Goal: Information Seeking & Learning: Learn about a topic

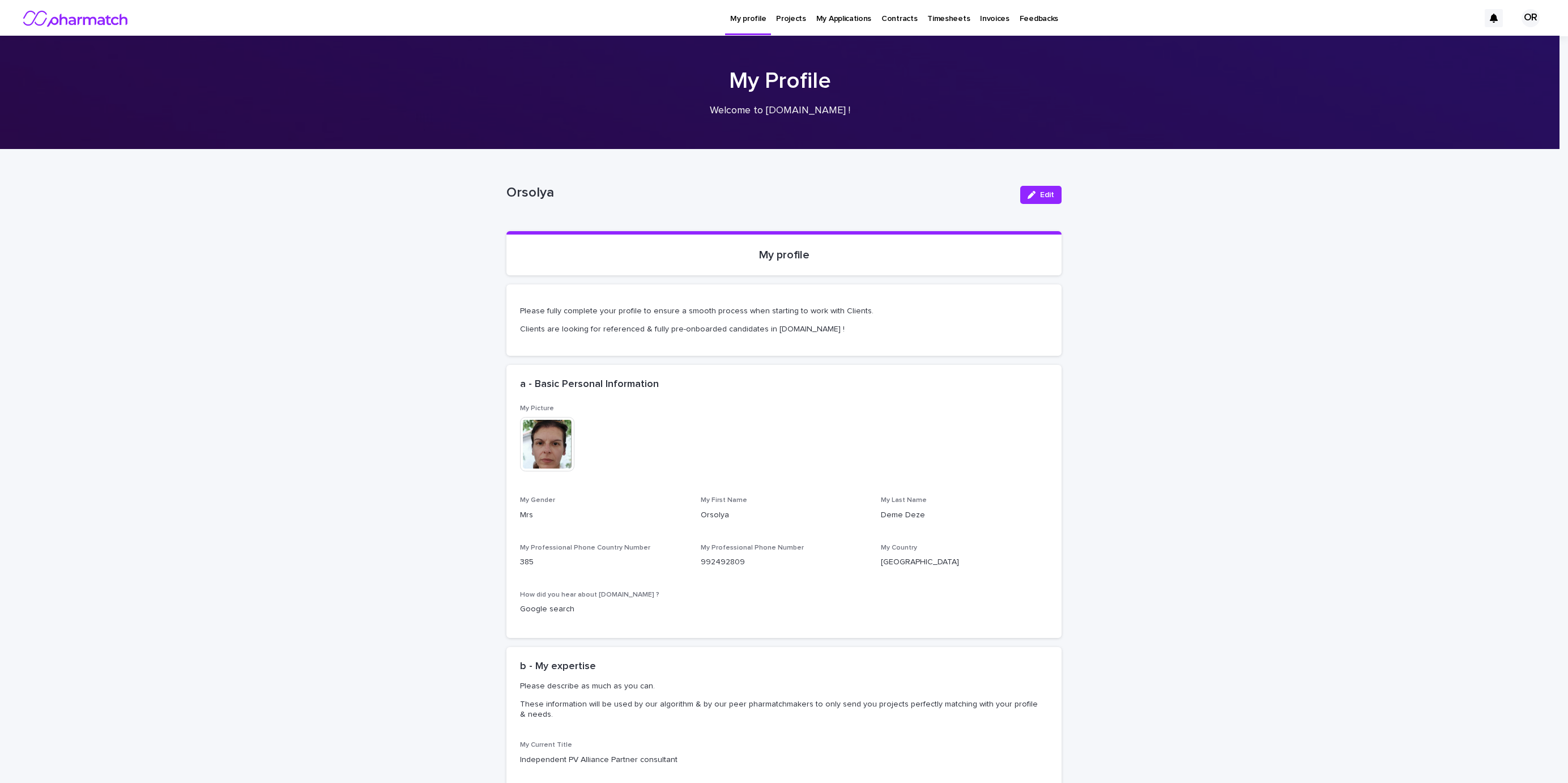
click at [798, 17] on p "Projects" at bounding box center [791, 11] width 30 height 23
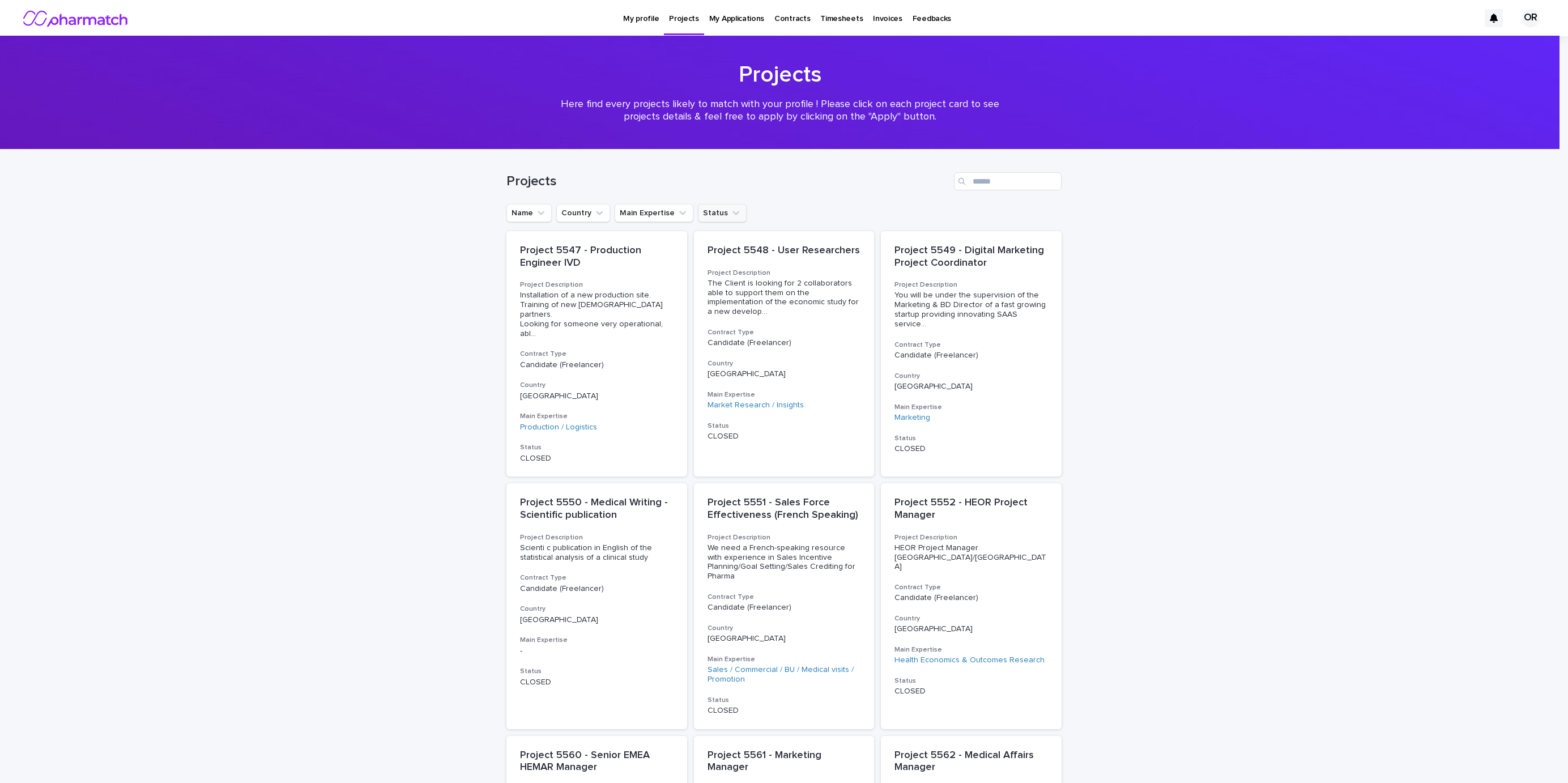
click at [730, 211] on icon "Status" at bounding box center [735, 212] width 11 height 11
click at [729, 328] on p "PUBLISHED" at bounding box center [766, 326] width 120 height 8
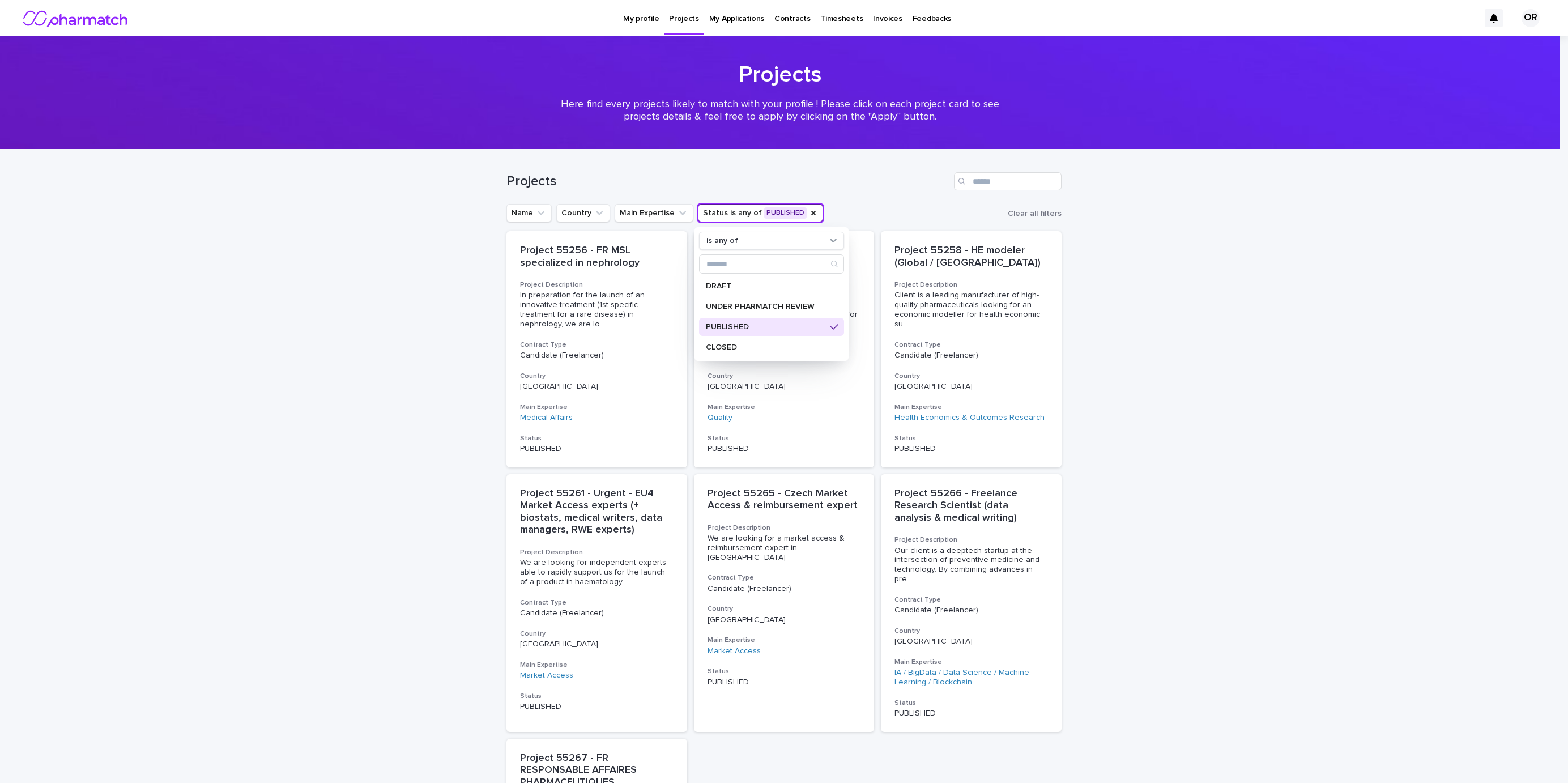
click at [433, 356] on div "Loading... Saving… Loading... Saving… Projects Name Country Main Expertise Stat…" at bounding box center [784, 610] width 1568 height 923
click at [809, 212] on icon "Status" at bounding box center [813, 212] width 9 height 9
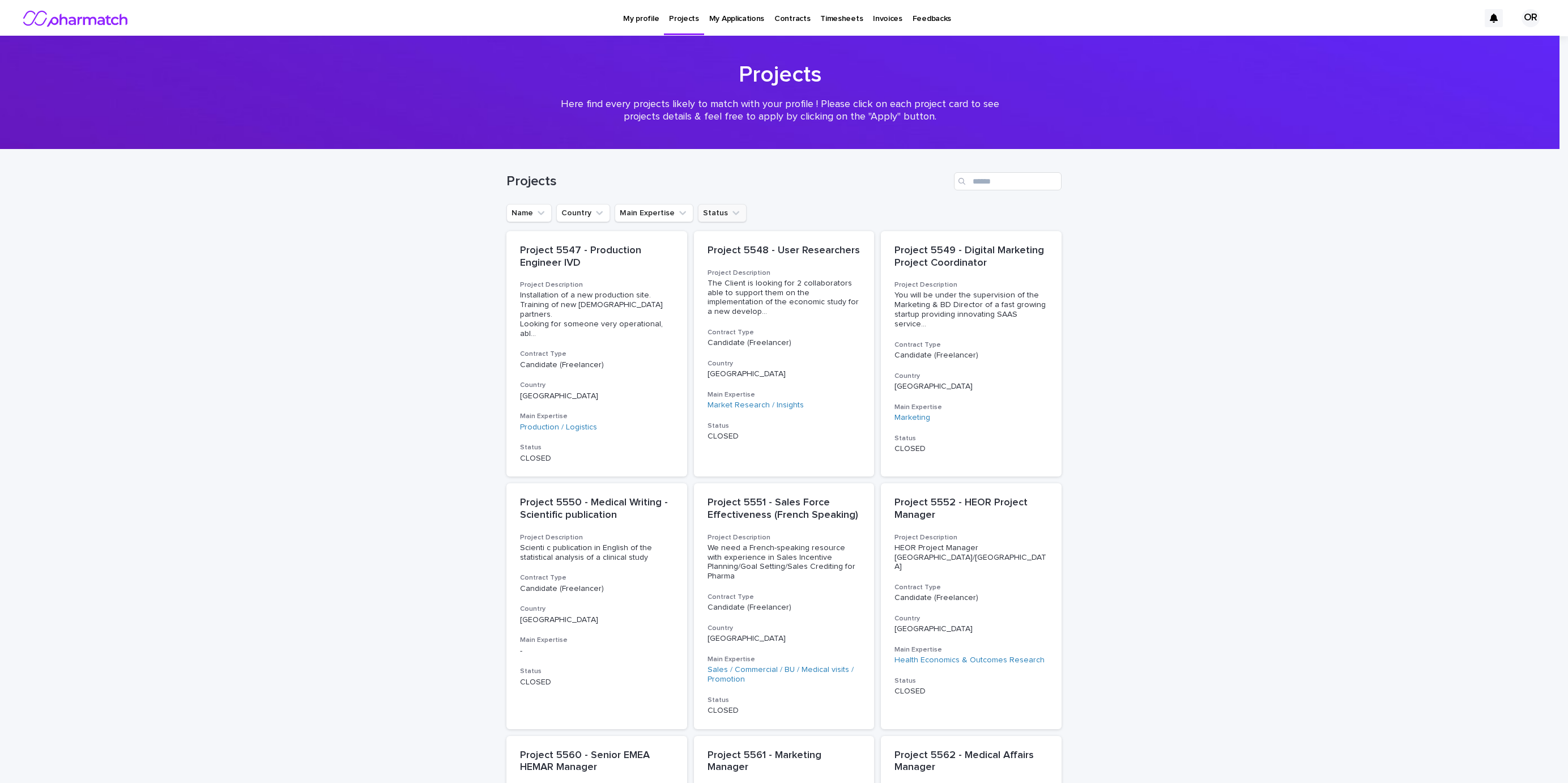
click at [730, 216] on icon "Status" at bounding box center [735, 212] width 11 height 11
click at [742, 306] on p "UNDER PHARMATCH REVIEW" at bounding box center [766, 306] width 120 height 8
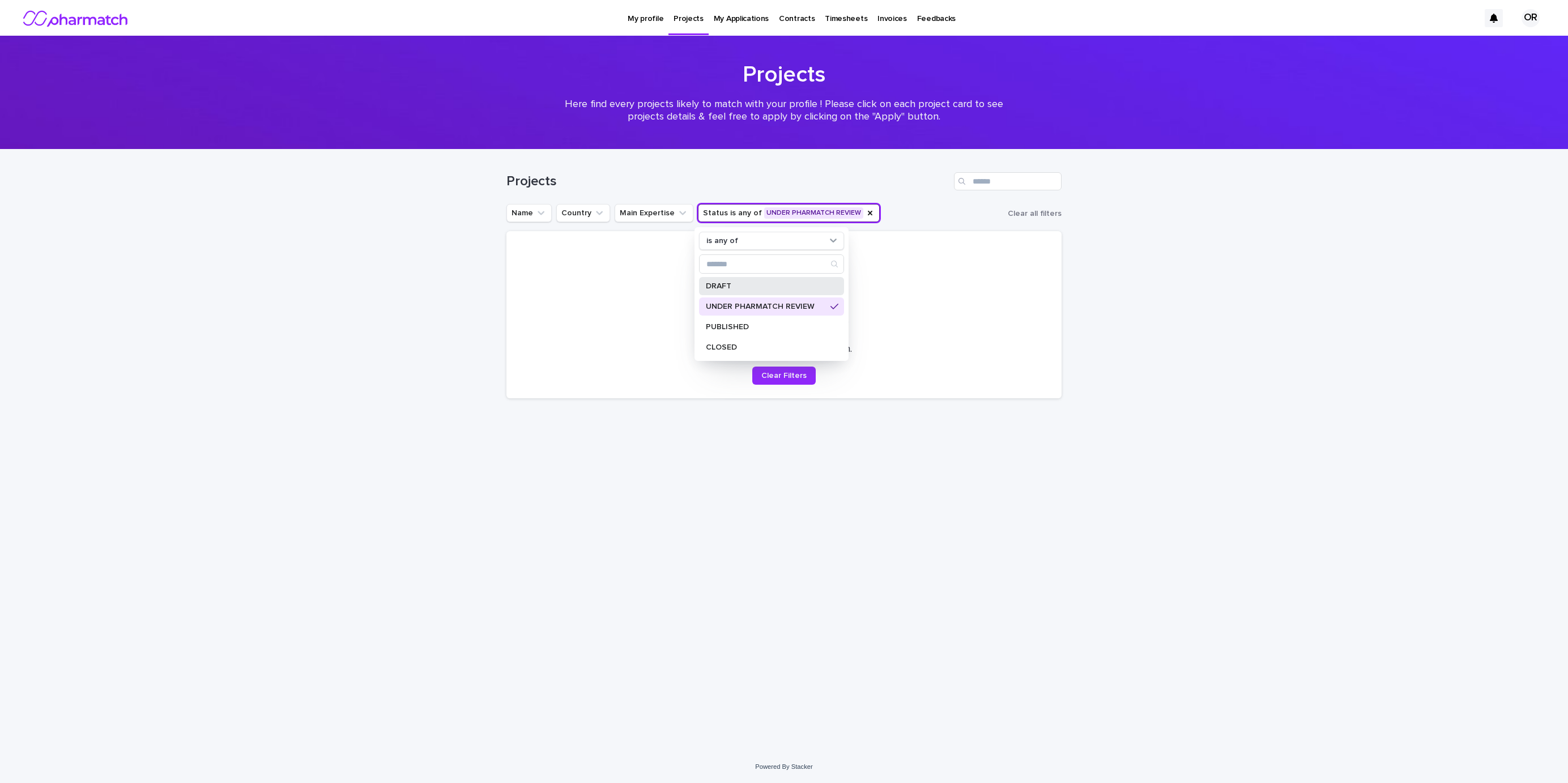
click at [766, 285] on p "DRAFT" at bounding box center [766, 285] width 120 height 8
click at [771, 325] on p "PUBLISHED" at bounding box center [766, 326] width 120 height 8
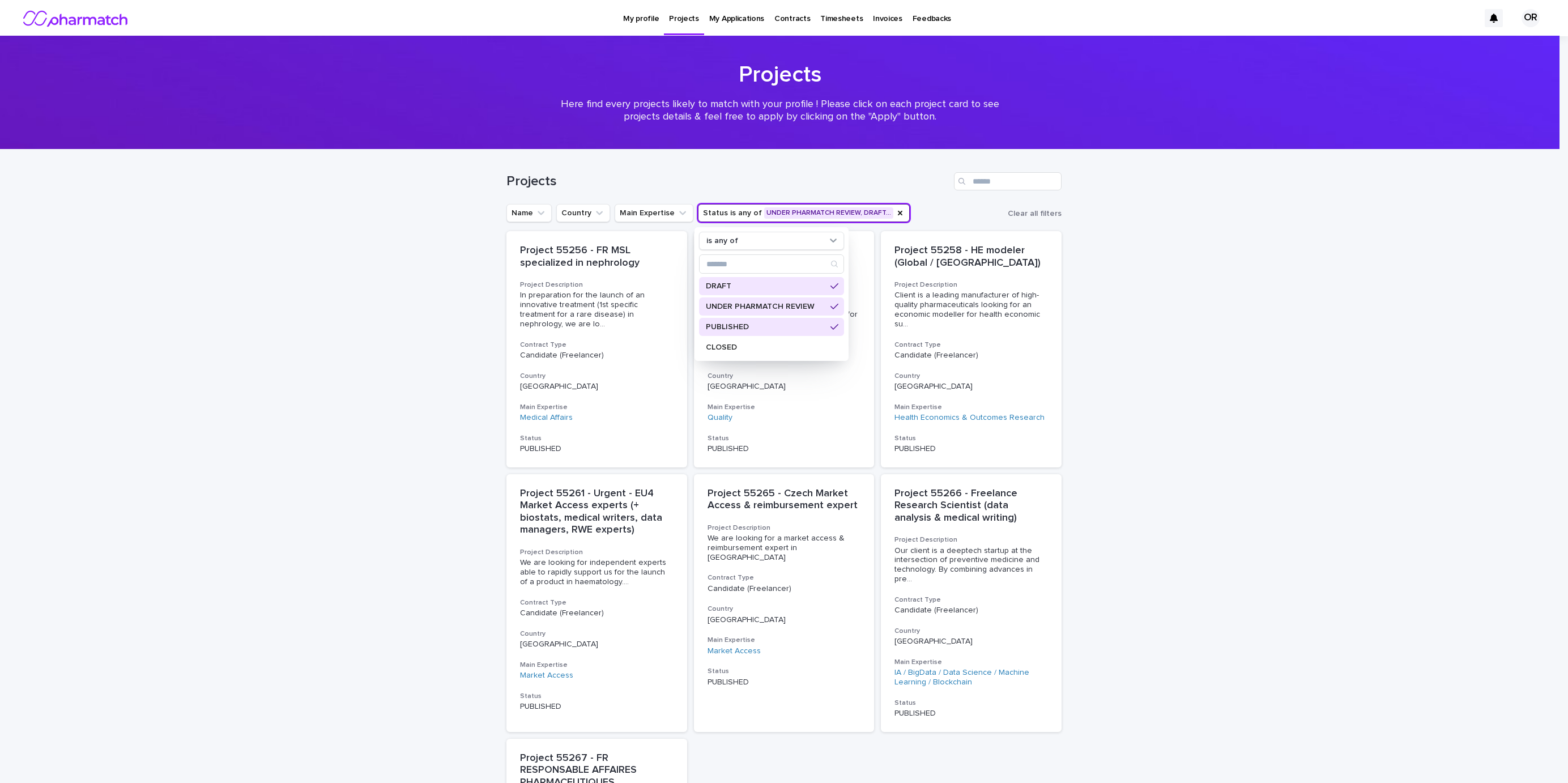
click at [1141, 405] on div "Loading... Saving… Loading... Saving… Projects Name Country Main Expertise Stat…" at bounding box center [784, 610] width 1568 height 923
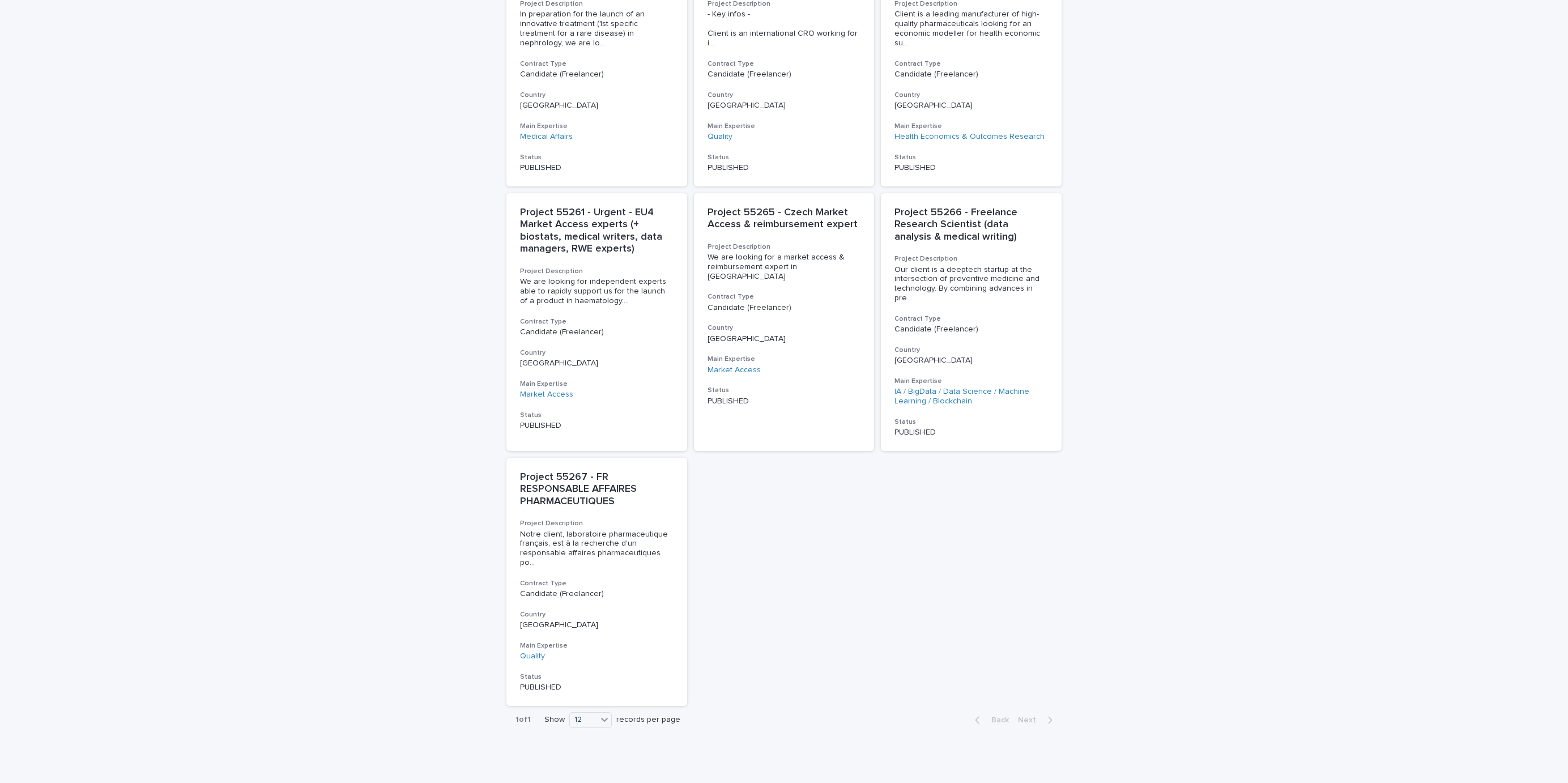
scroll to position [272, 0]
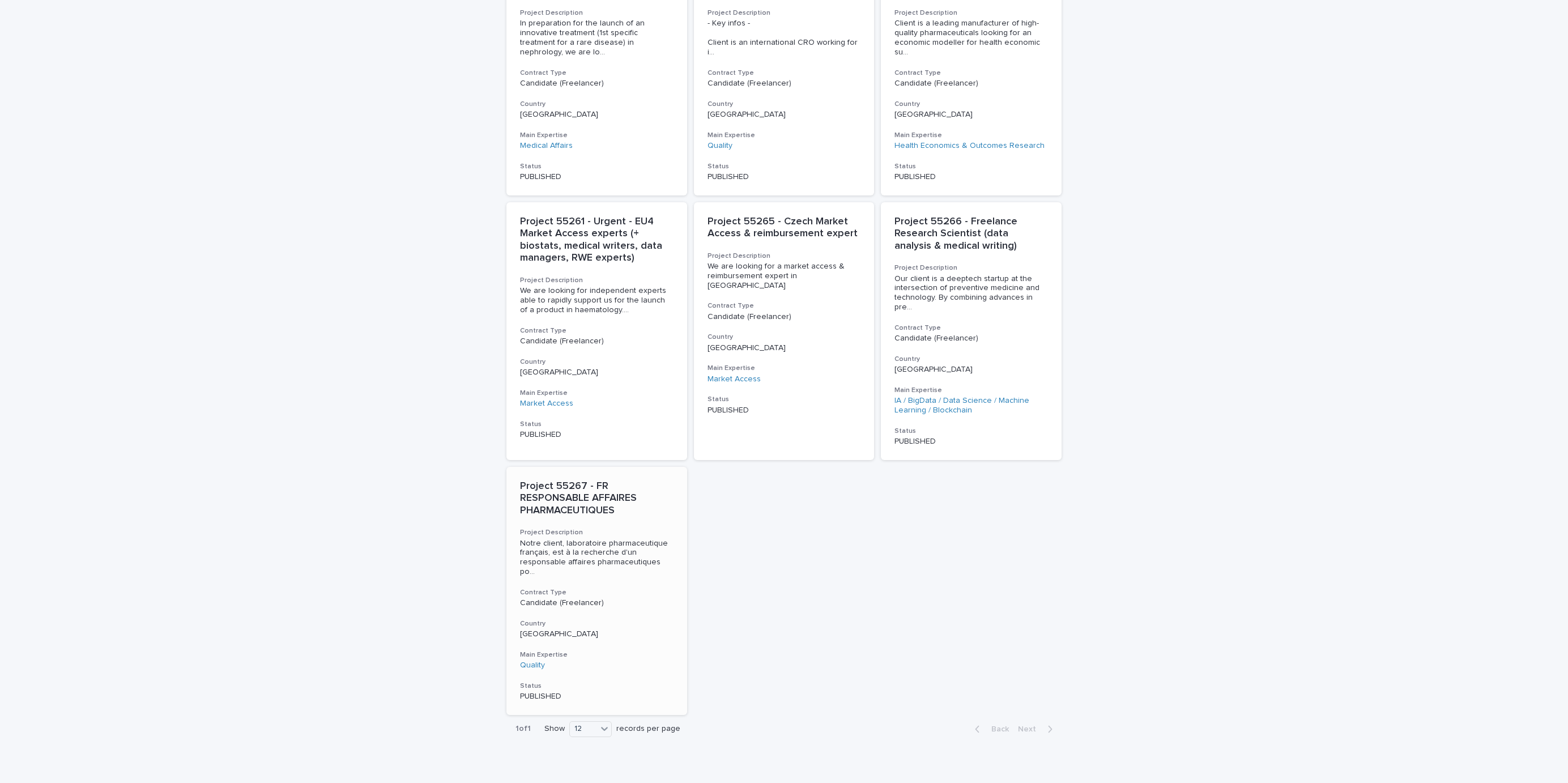
click at [585, 480] on p "Project 55267 - FR RESPONSABLE AFFAIRES PHARMACEUTIQUES" at bounding box center [597, 499] width 154 height 36
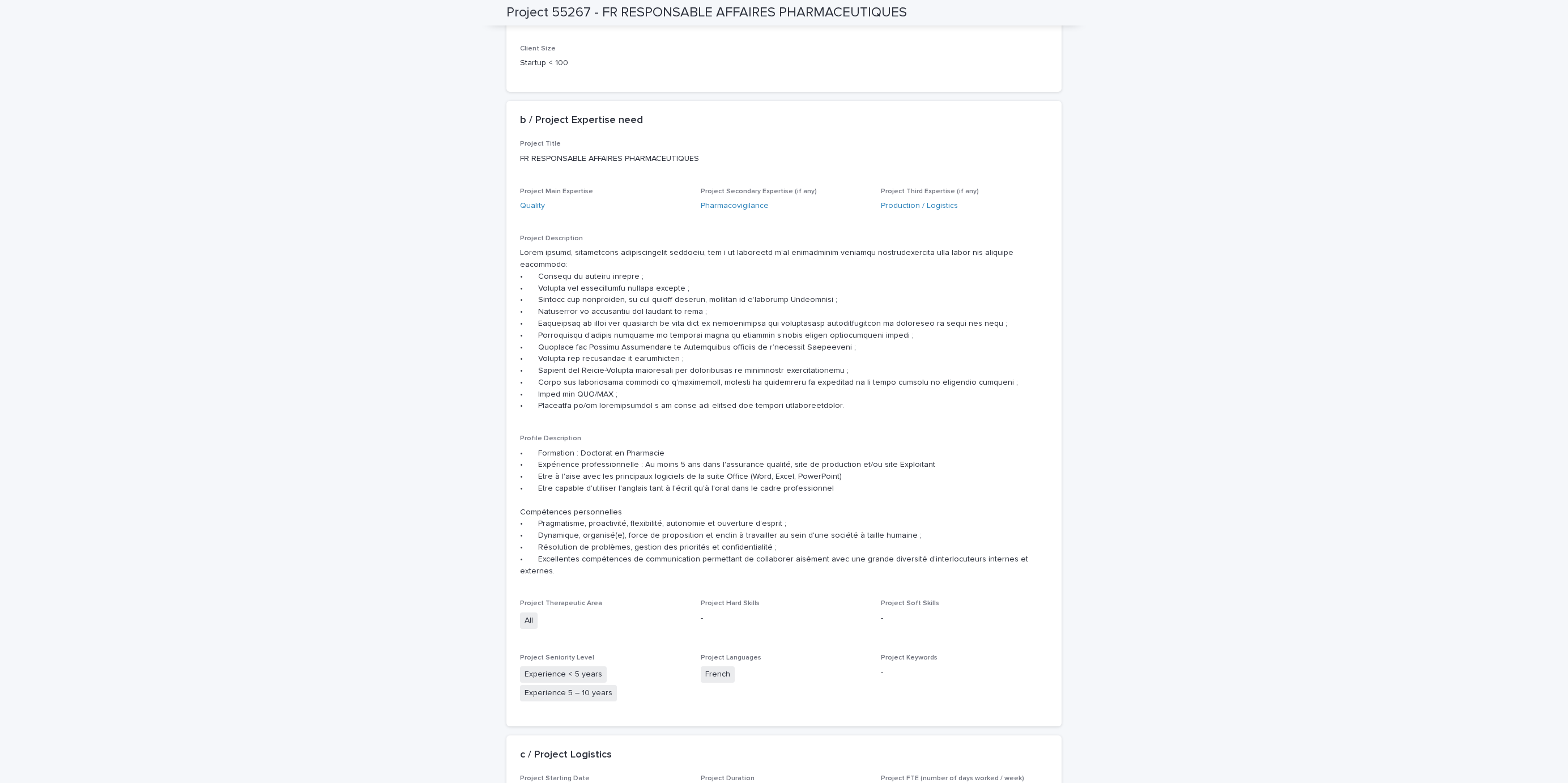
scroll to position [209, 0]
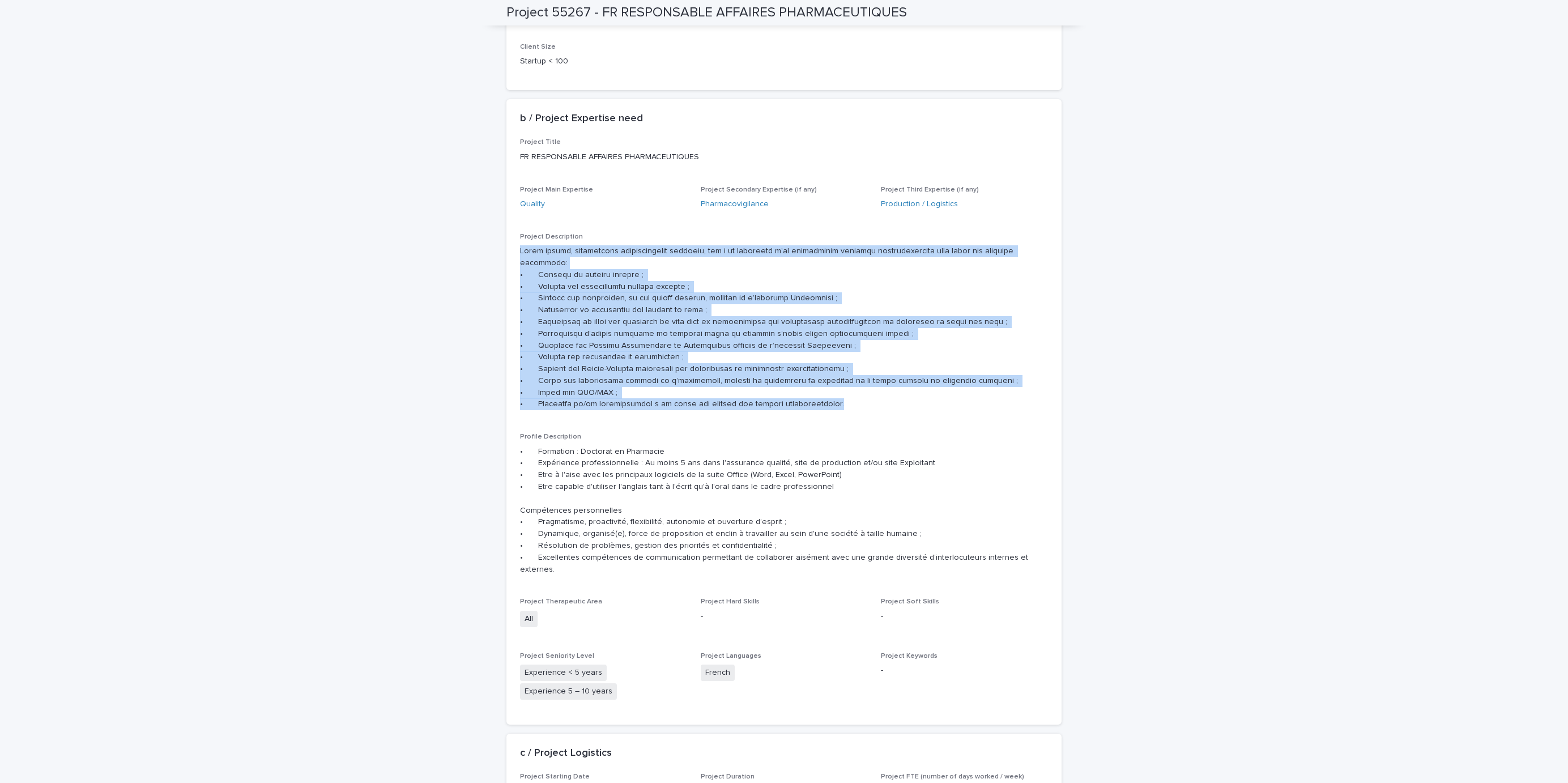
drag, startPoint x: 825, startPoint y: 382, endPoint x: 509, endPoint y: 245, distance: 344.4
click at [509, 245] on div "Project Title FR RESPONSABLE AFFAIRES PHARMACEUTIQUES Project Main Expertise Qu…" at bounding box center [784, 430] width 555 height 585
copy p "Lorem ipsumd, sitametcons adipiscingelit seddoeiu, tem i ut laboreetd m'al enim…"
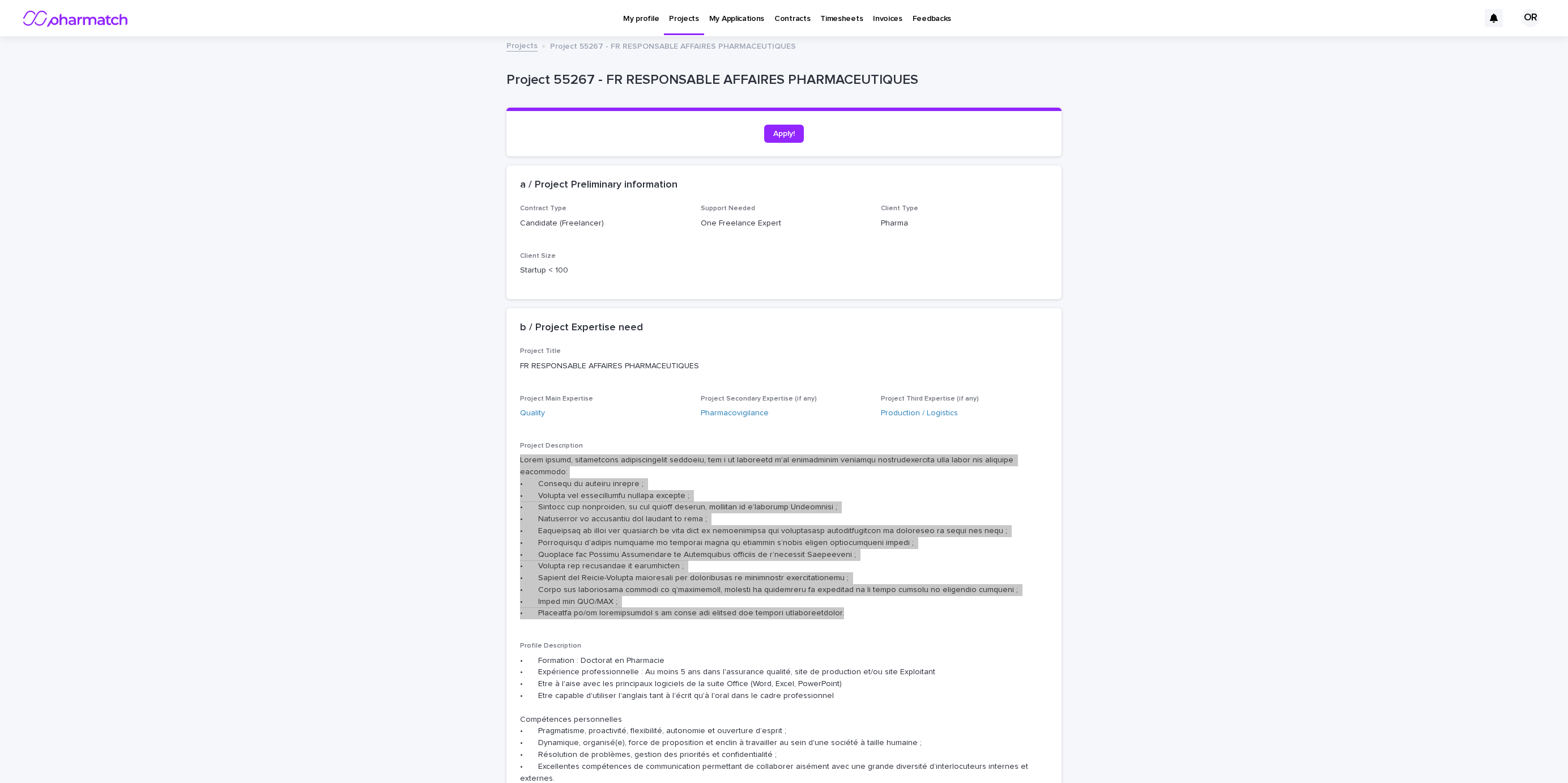
scroll to position [0, 0]
